Goal: Task Accomplishment & Management: Use online tool/utility

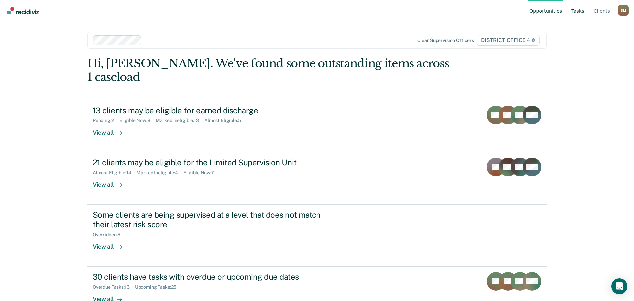
click at [580, 13] on link "Tasks" at bounding box center [578, 10] width 16 height 21
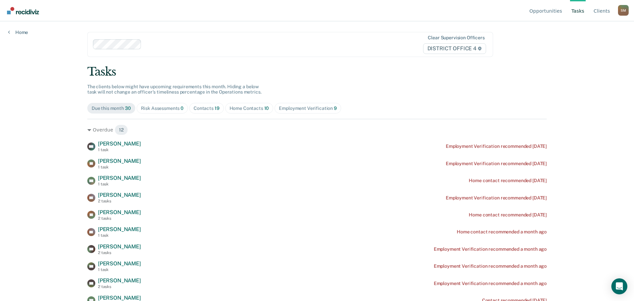
click at [202, 108] on div "Contacts 19" at bounding box center [206, 109] width 26 height 6
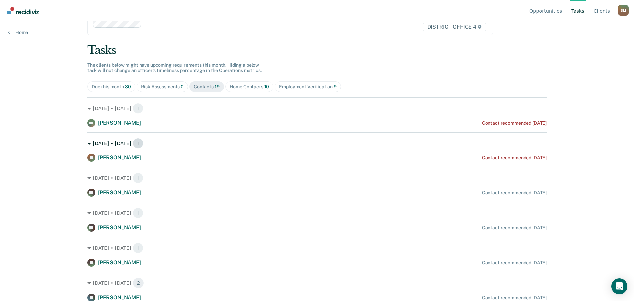
scroll to position [33, 0]
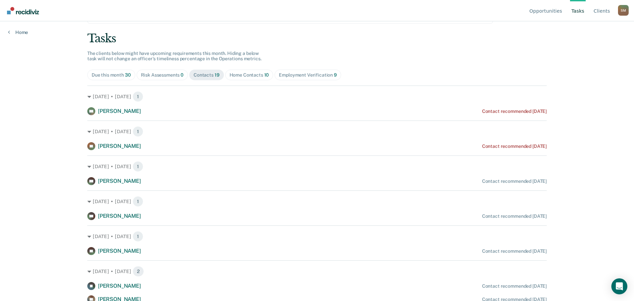
click at [250, 74] on div "Home Contacts 10" at bounding box center [249, 75] width 40 height 6
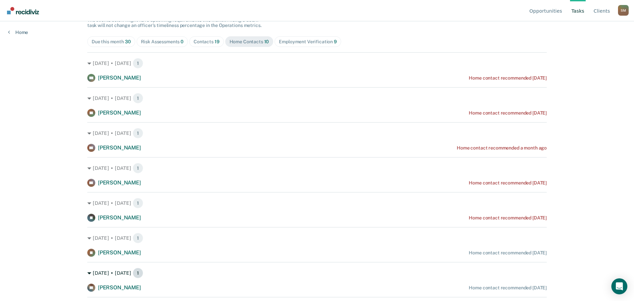
scroll to position [0, 0]
